Goal: Information Seeking & Learning: Learn about a topic

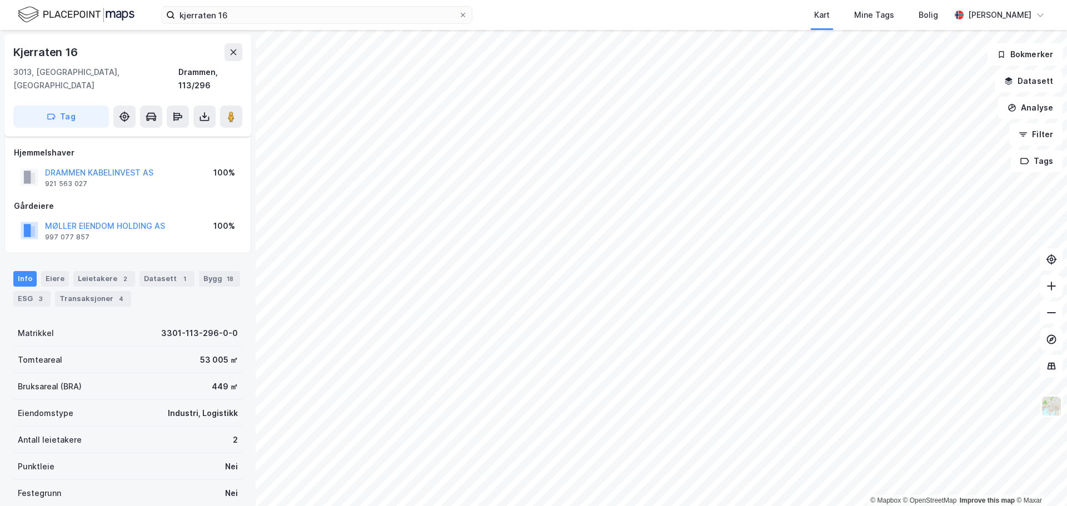
scroll to position [56, 0]
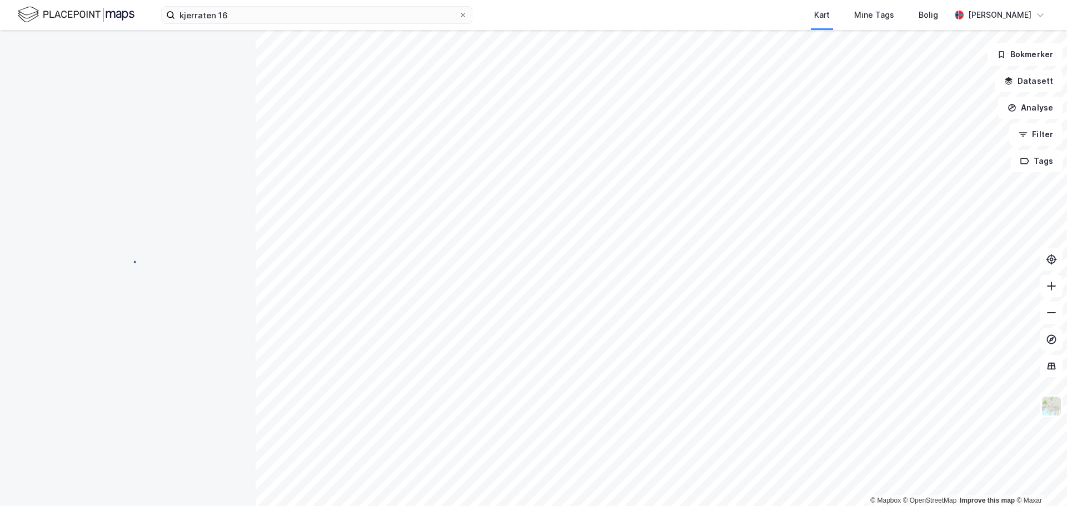
scroll to position [56, 0]
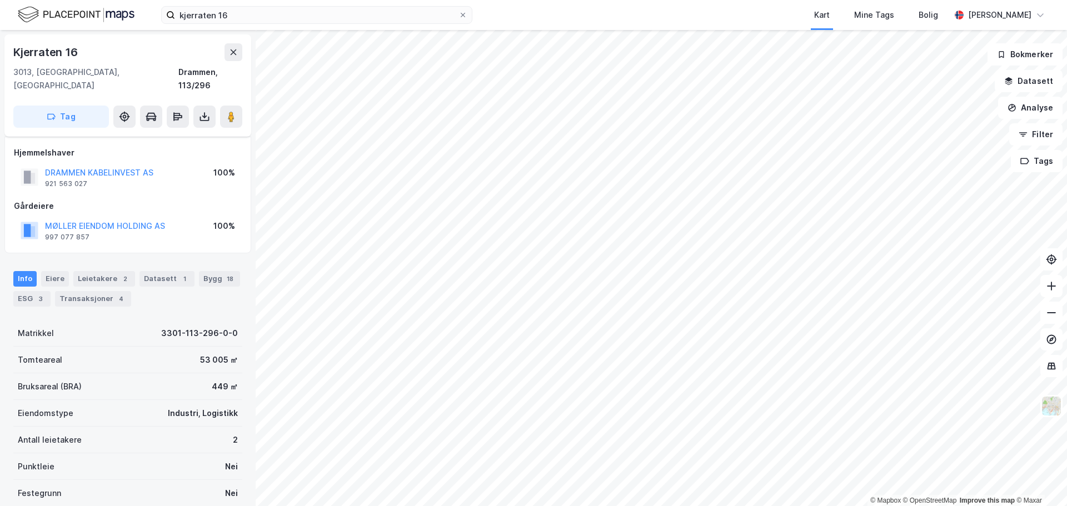
scroll to position [56, 0]
